Goal: Information Seeking & Learning: Check status

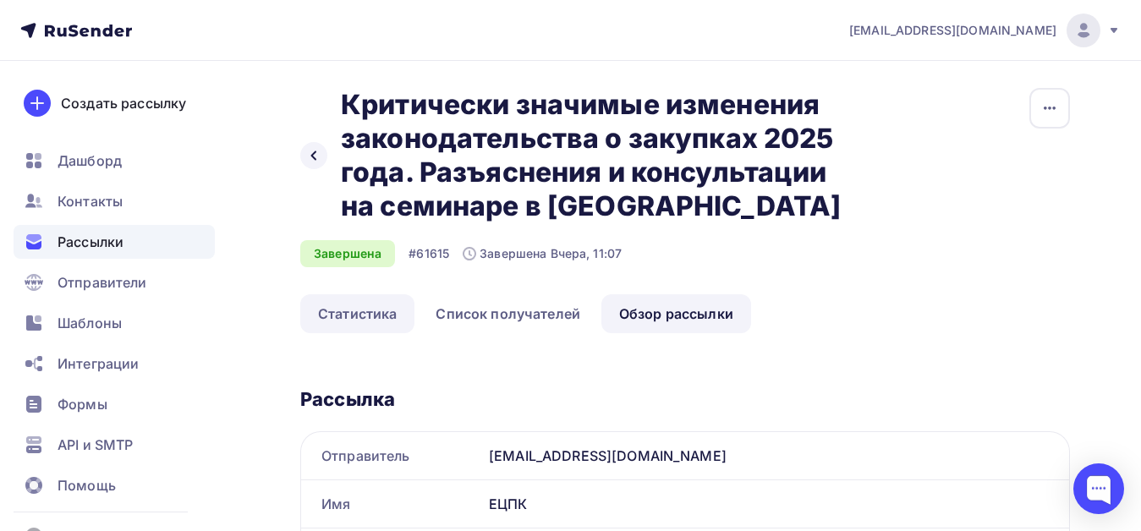
click at [371, 315] on link "Статистика" at bounding box center [357, 313] width 114 height 39
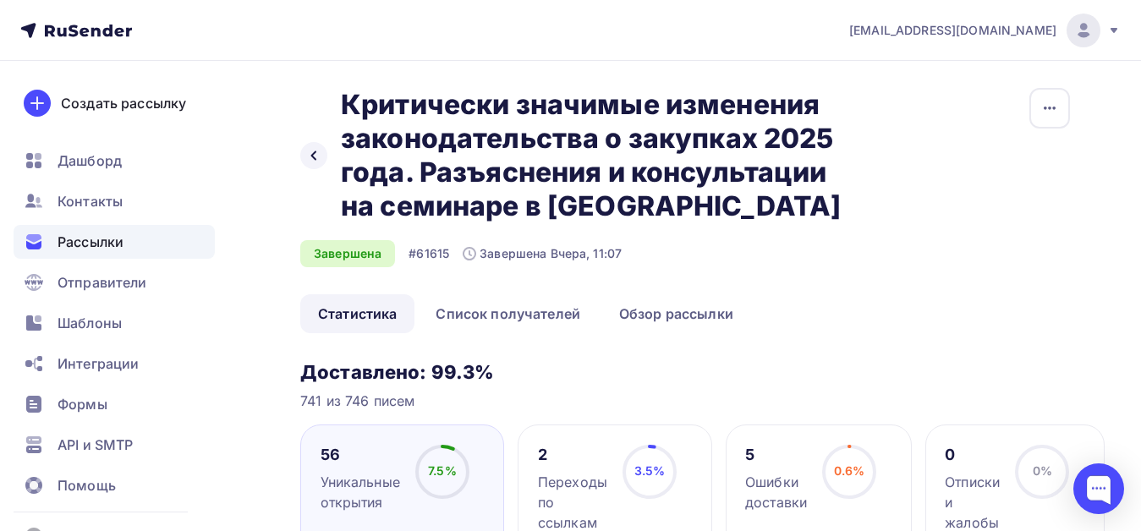
click at [1109, 28] on icon at bounding box center [1114, 31] width 14 height 14
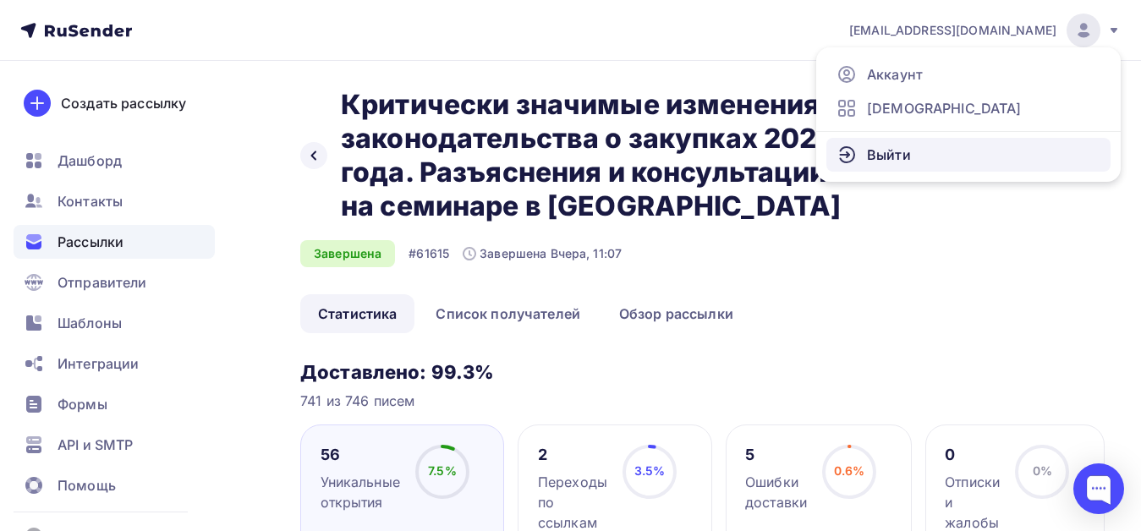
click at [965, 158] on link "Выйти" at bounding box center [968, 155] width 284 height 34
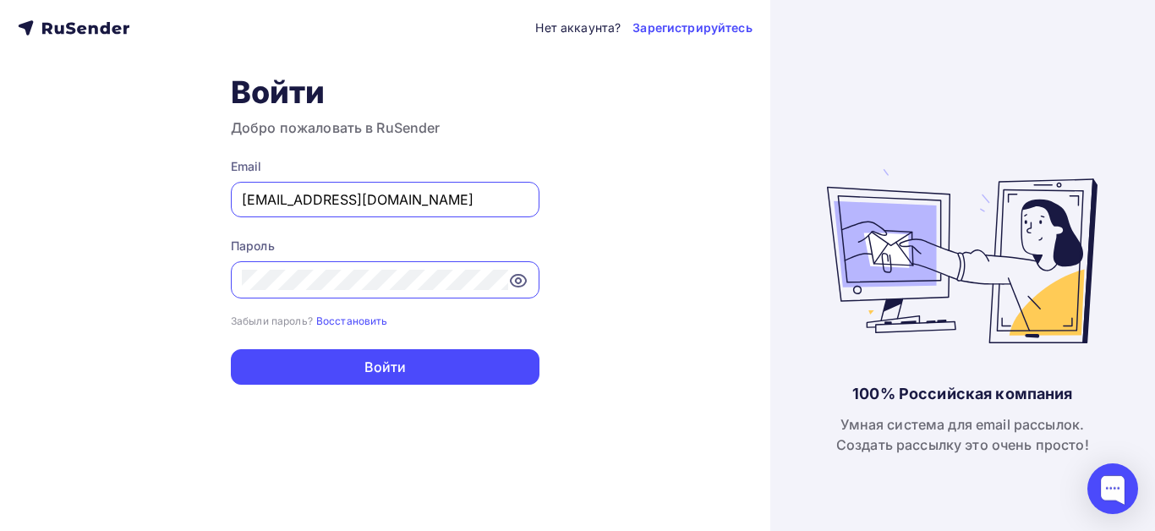
click at [478, 199] on input "[EMAIL_ADDRESS][DOMAIN_NAME]" at bounding box center [385, 199] width 287 height 20
type input "[EMAIL_ADDRESS][DOMAIN_NAME]"
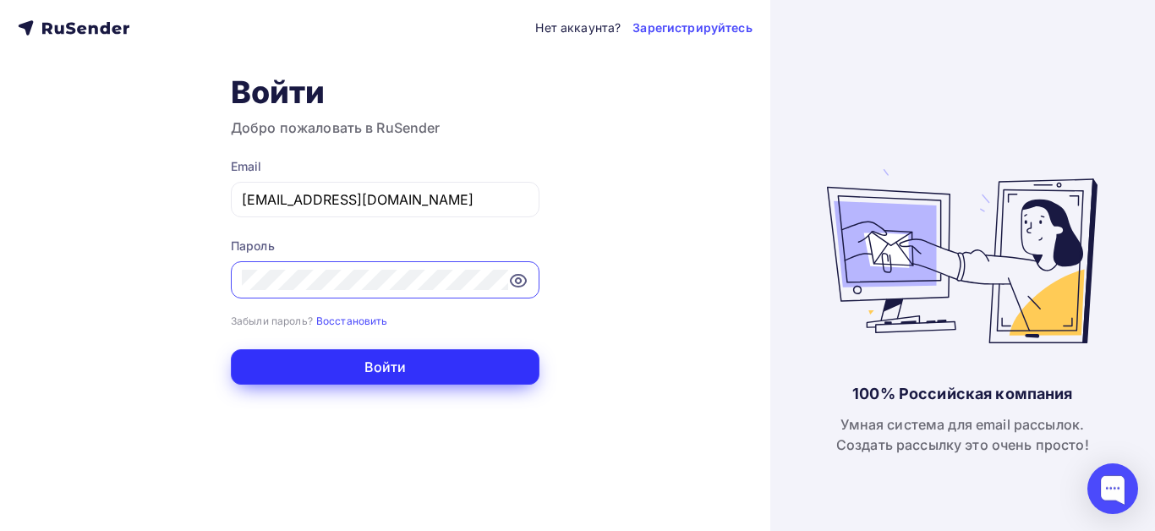
click at [392, 367] on button "Войти" at bounding box center [385, 367] width 309 height 36
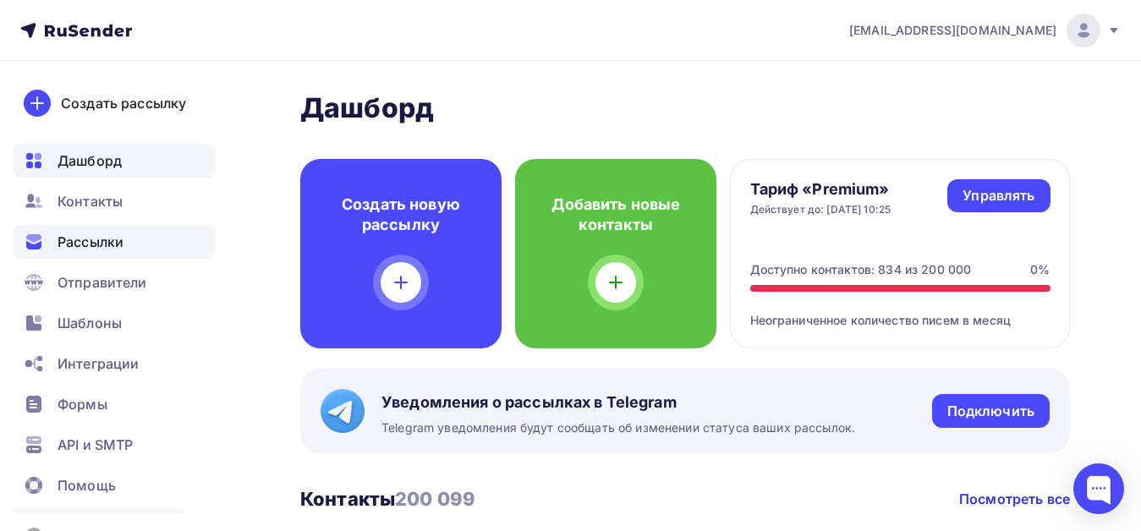
click at [115, 242] on span "Рассылки" at bounding box center [91, 242] width 66 height 20
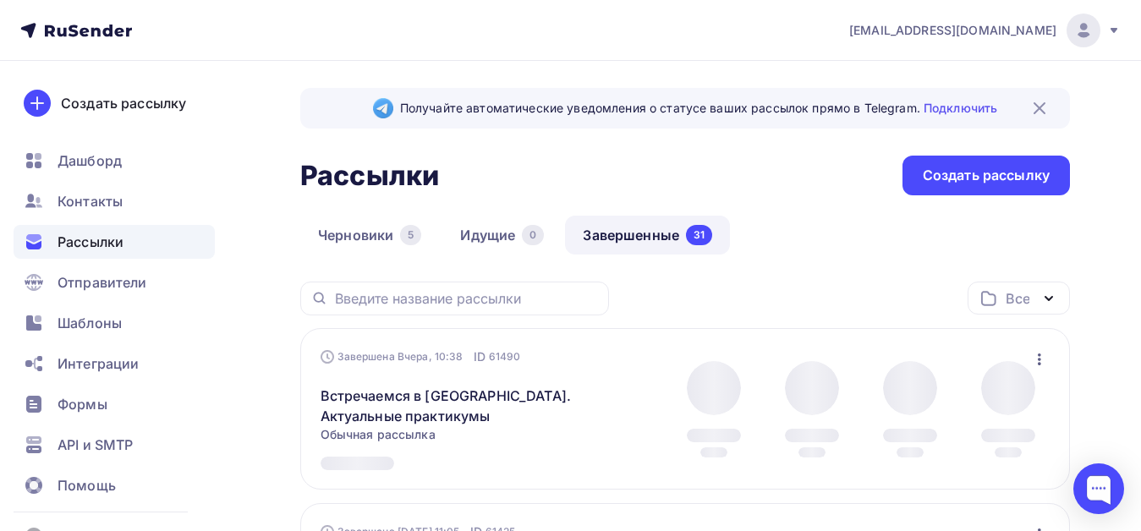
click at [640, 232] on link "Завершенные 31" at bounding box center [647, 235] width 165 height 39
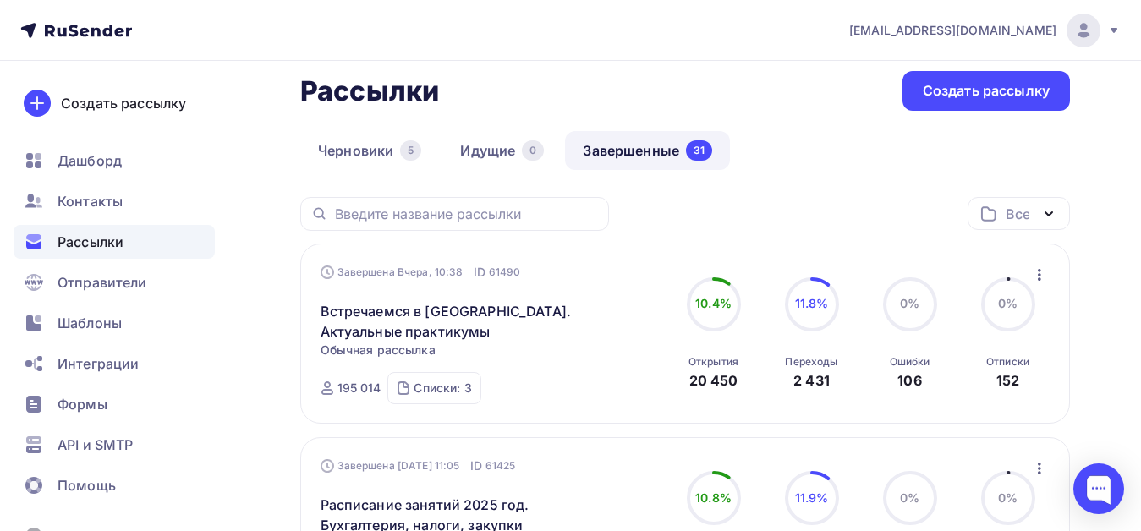
scroll to position [169, 0]
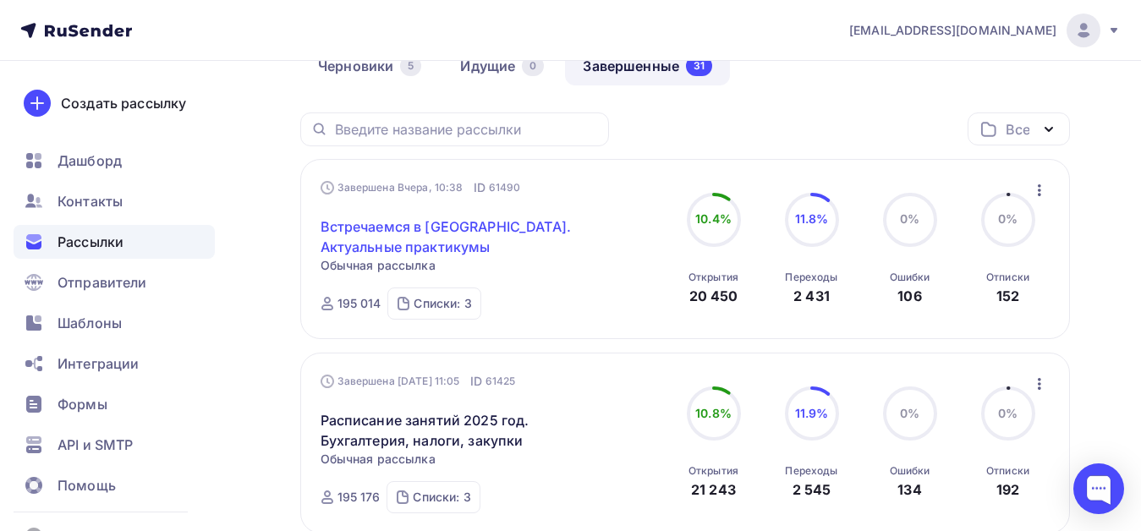
click at [461, 227] on link "Встречаемся в [GEOGRAPHIC_DATA]. Актуальные практикумы" at bounding box center [465, 236] width 290 height 41
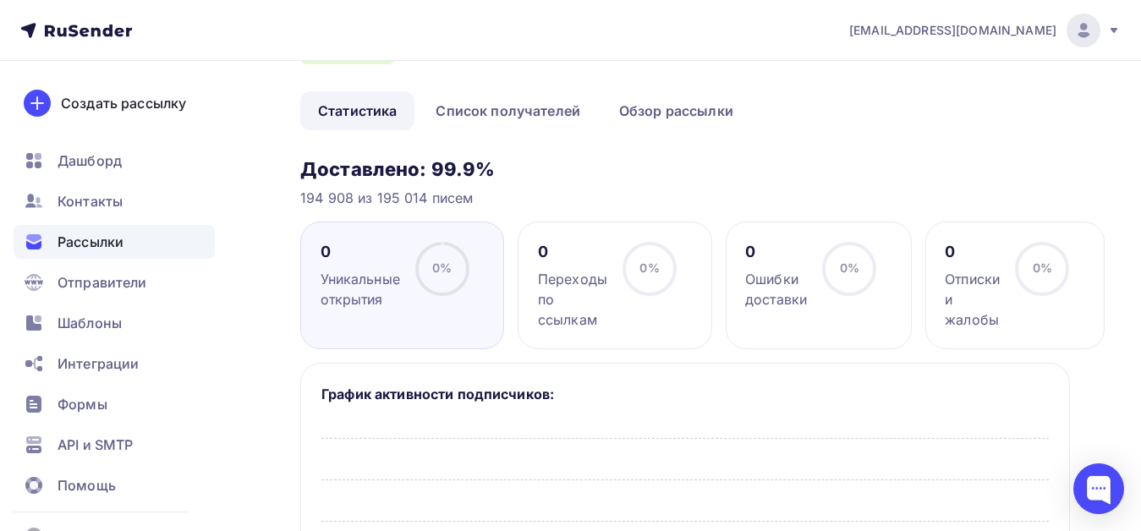
scroll to position [85, 0]
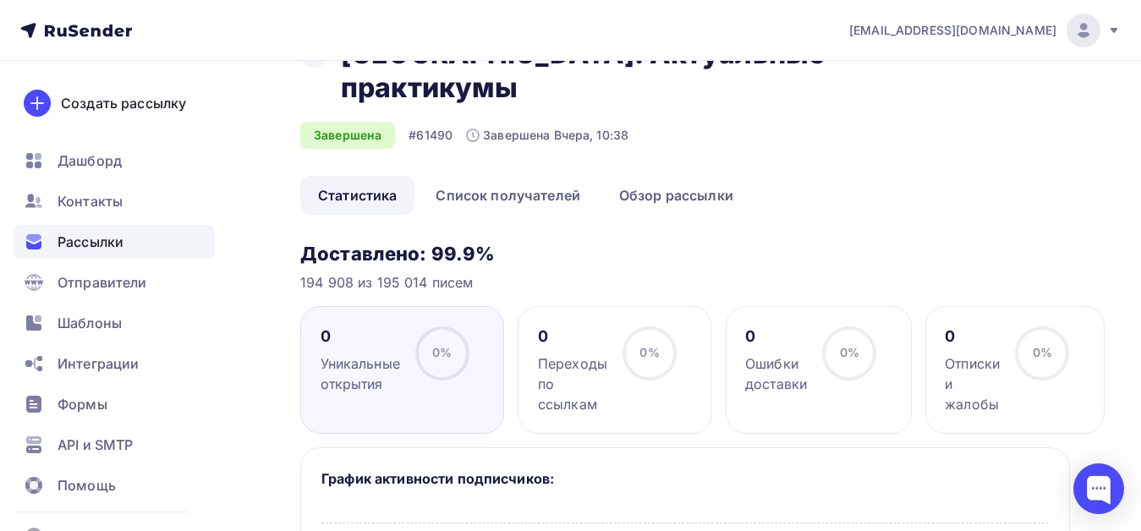
click at [349, 176] on link "Статистика" at bounding box center [357, 195] width 114 height 39
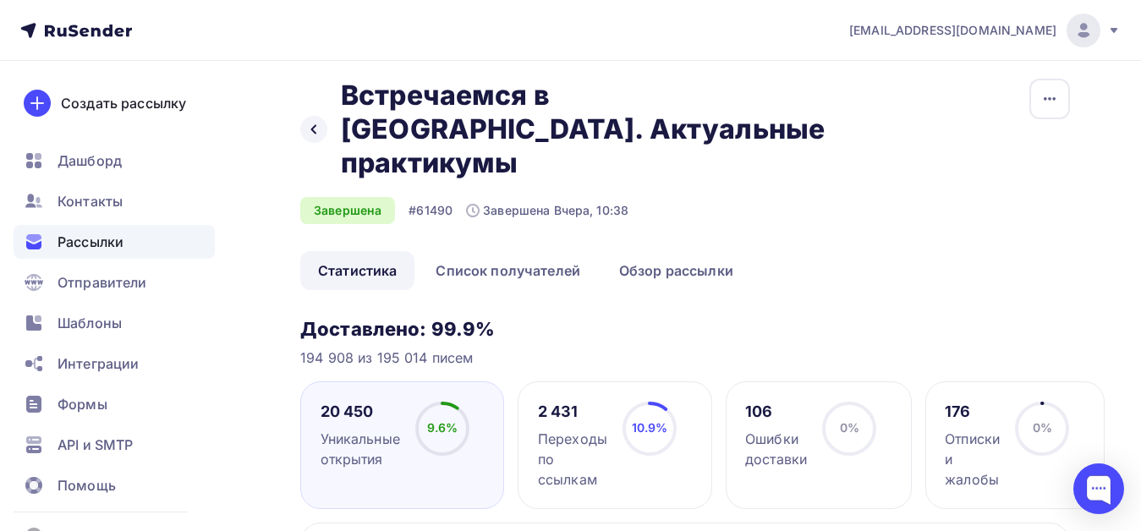
scroll to position [0, 0]
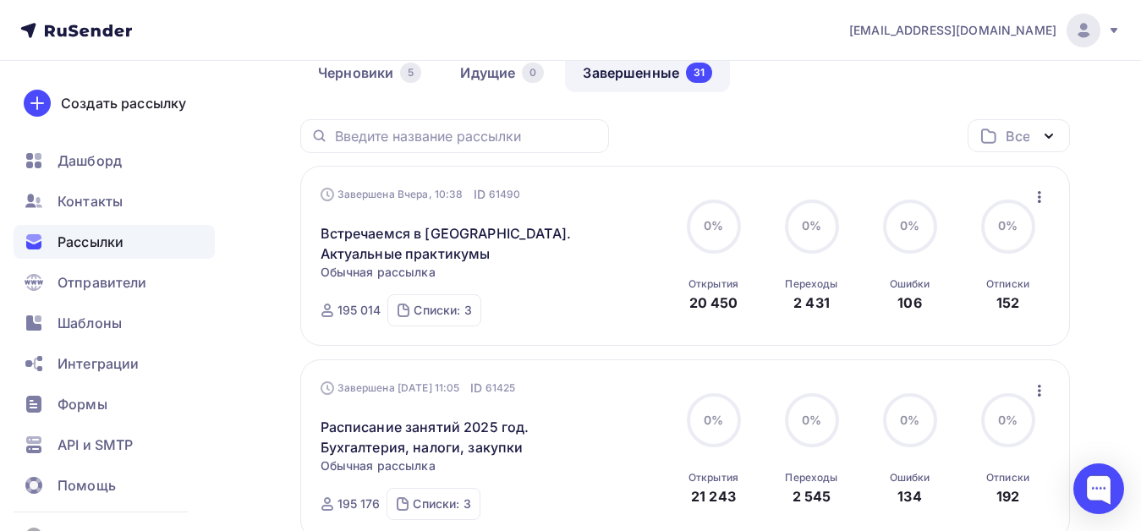
scroll to position [254, 0]
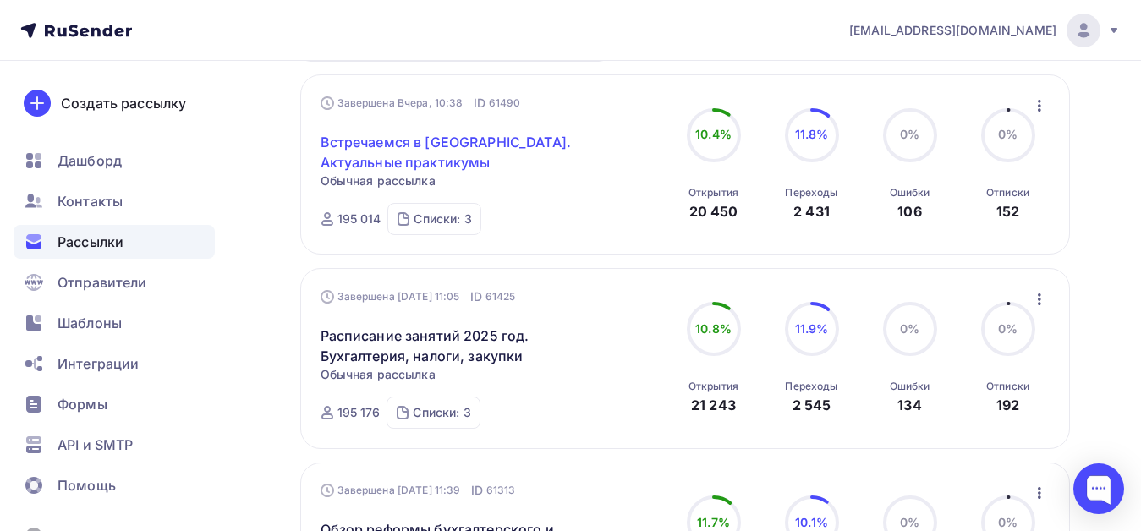
click at [425, 141] on link "Встречаемся в [GEOGRAPHIC_DATA]. Актуальные практикумы" at bounding box center [465, 152] width 290 height 41
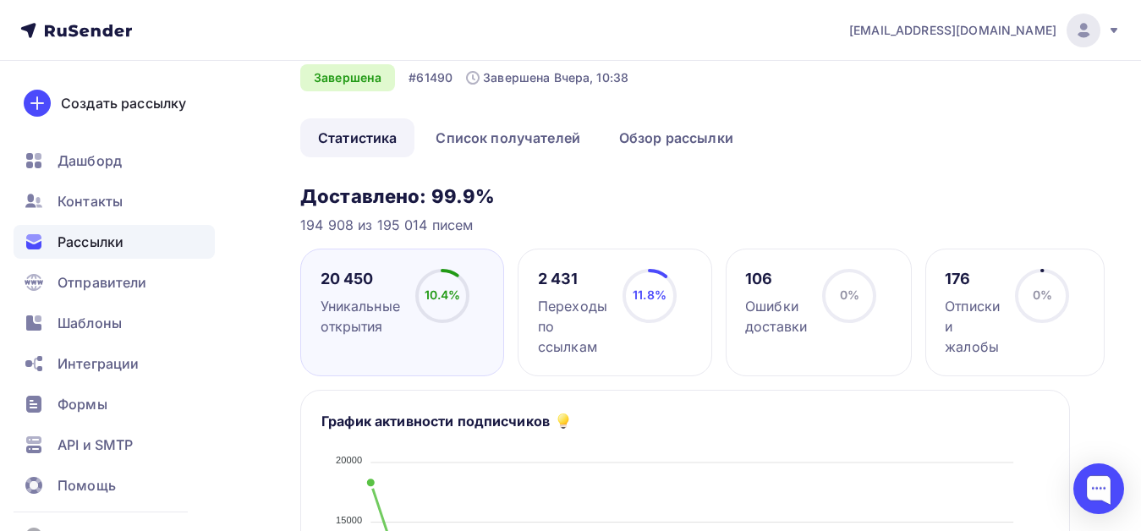
scroll to position [169, 0]
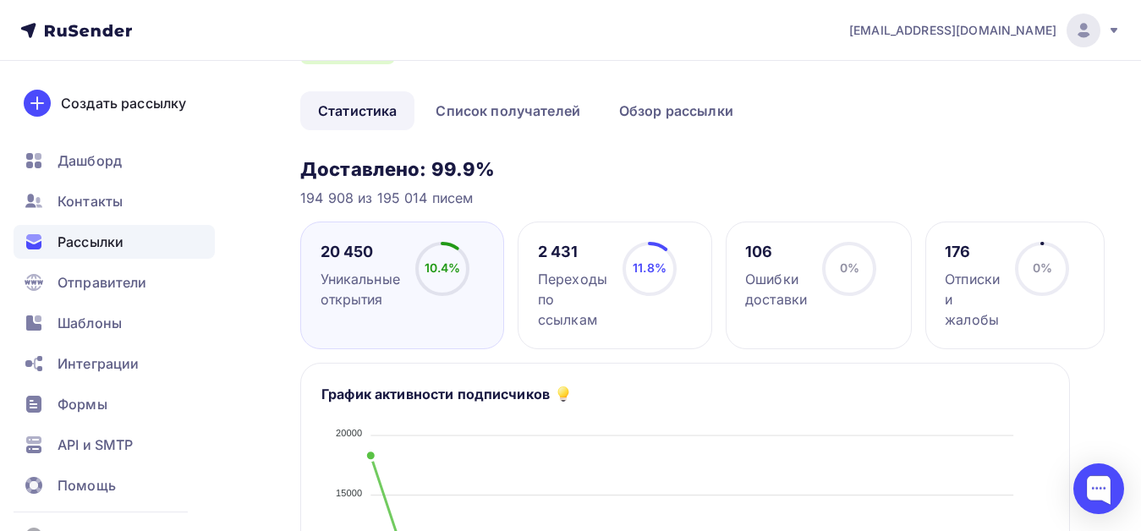
click at [565, 269] on div "Переходы по ссылкам" at bounding box center [572, 299] width 69 height 61
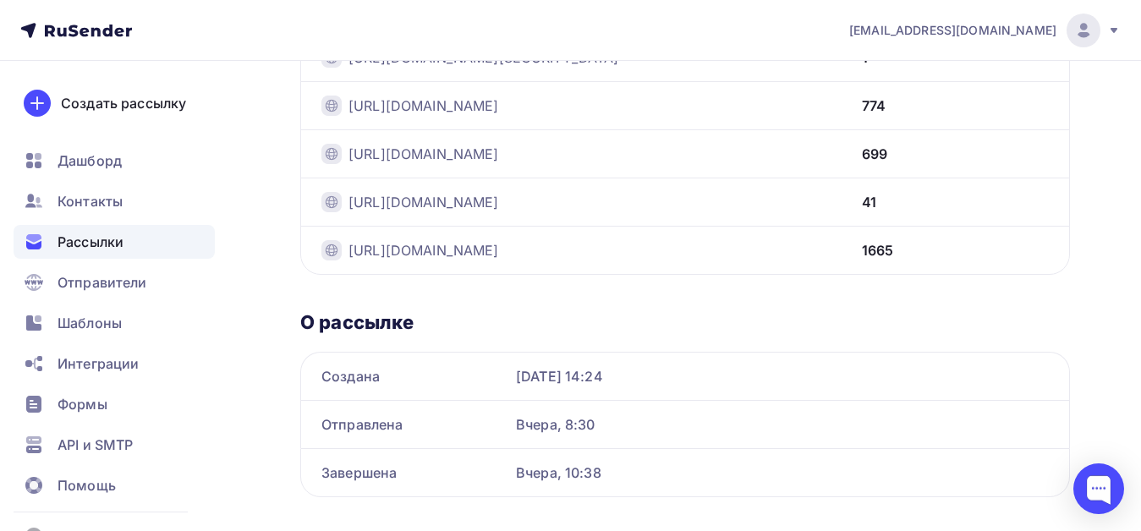
scroll to position [3391, 0]
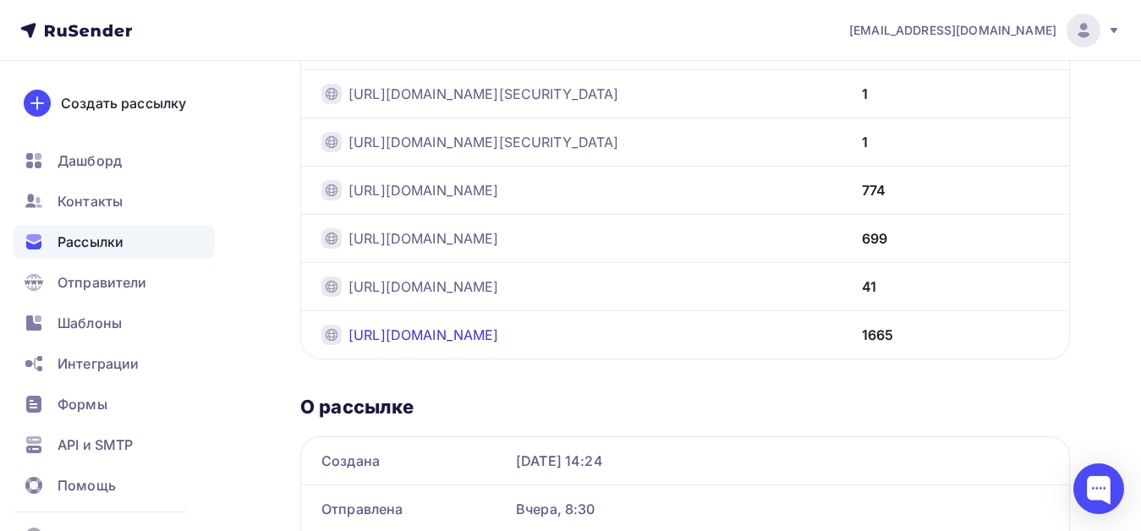
click at [499, 325] on link "[URL][DOMAIN_NAME]" at bounding box center [423, 335] width 151 height 20
